Goal: Information Seeking & Learning: Learn about a topic

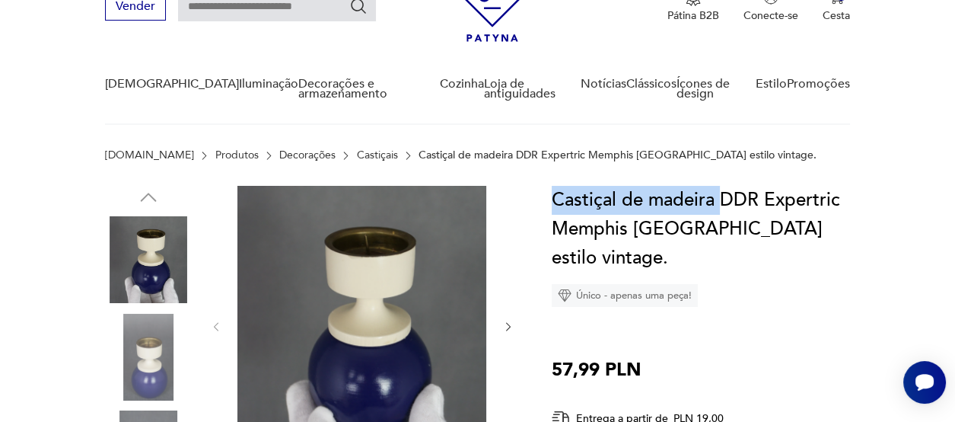
drag, startPoint x: 546, startPoint y: 190, endPoint x: 720, endPoint y: 193, distance: 173.5
copy font "Castiçal de madeira"
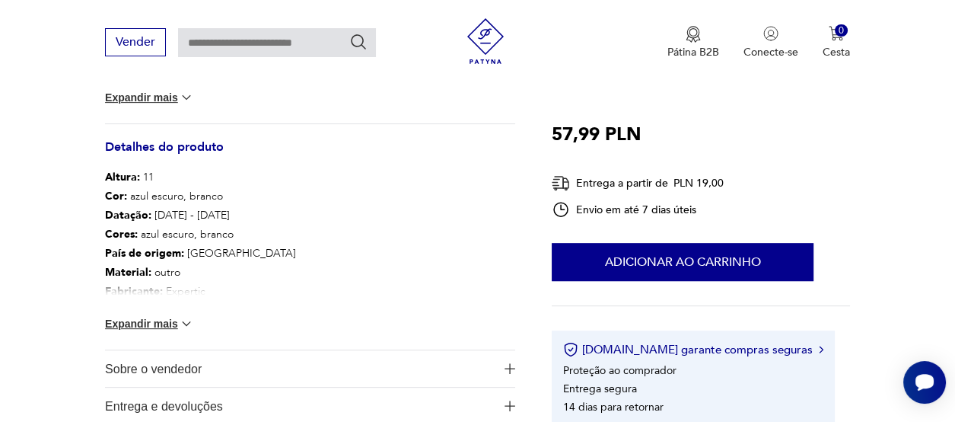
scroll to position [837, 0]
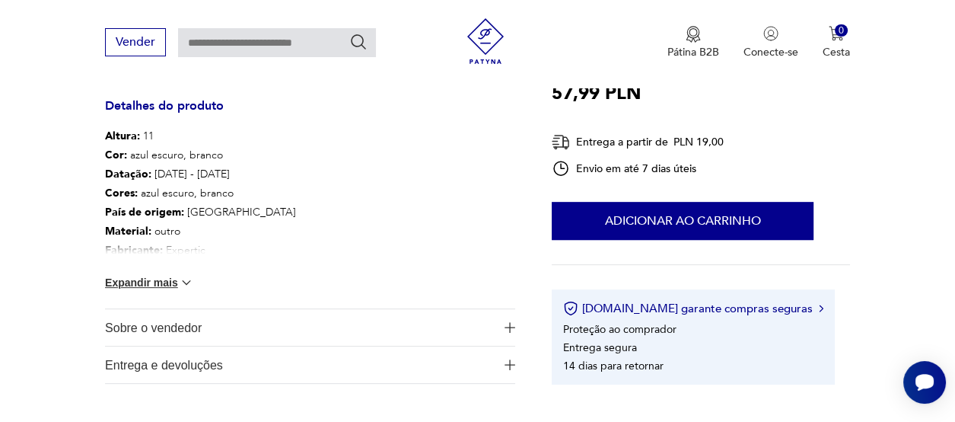
click at [184, 275] on img at bounding box center [186, 282] width 15 height 15
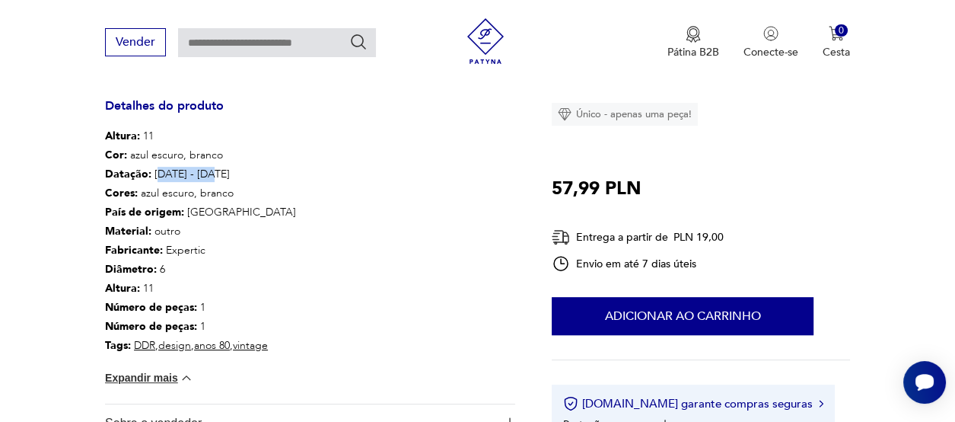
drag, startPoint x: 210, startPoint y: 163, endPoint x: 154, endPoint y: 164, distance: 55.6
click at [154, 164] on p "Datação : [DATE] - [DATE]" at bounding box center [200, 173] width 191 height 19
copy font "[DATE] - [DATE]"
drag, startPoint x: 225, startPoint y: 239, endPoint x: 163, endPoint y: 240, distance: 62.4
click at [163, 240] on p "Fabricante : Expertic" at bounding box center [200, 249] width 191 height 19
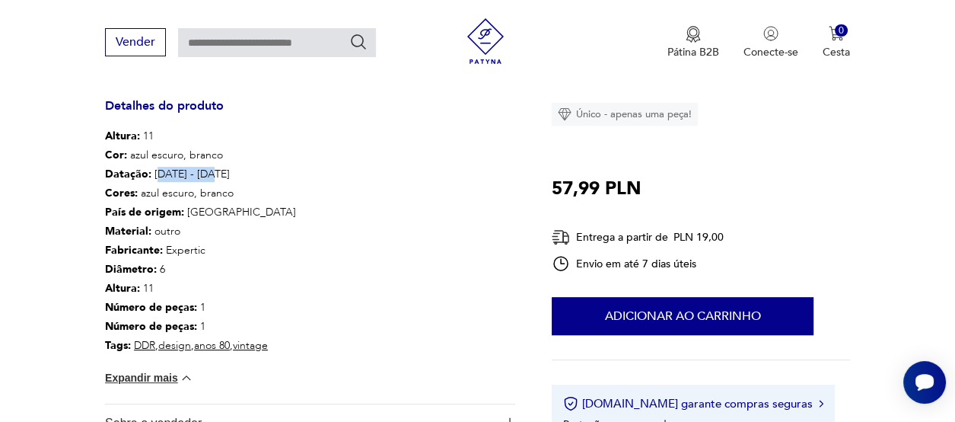
copy font "Expertic"
click at [361, 233] on div "Altura : 11 Cor: azul escuro, branco Datação : [DATE] - [DATE] Cores : azul esc…" at bounding box center [310, 264] width 410 height 277
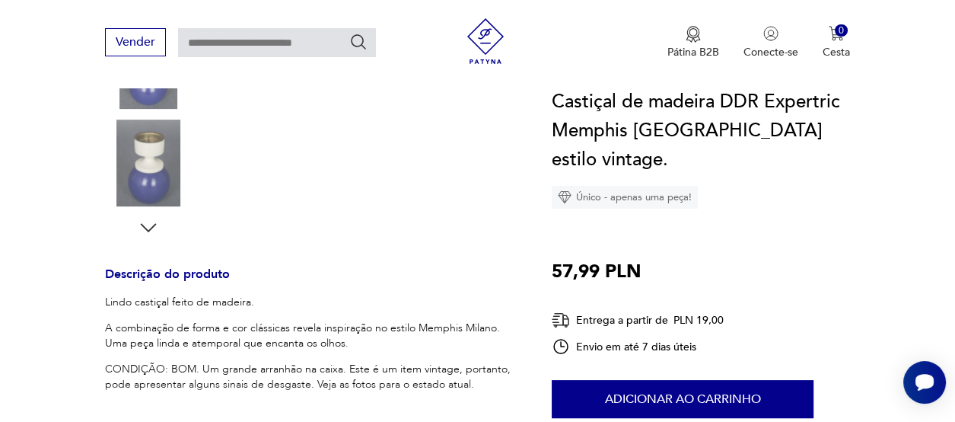
scroll to position [457, 0]
